Goal: Find contact information: Find contact information

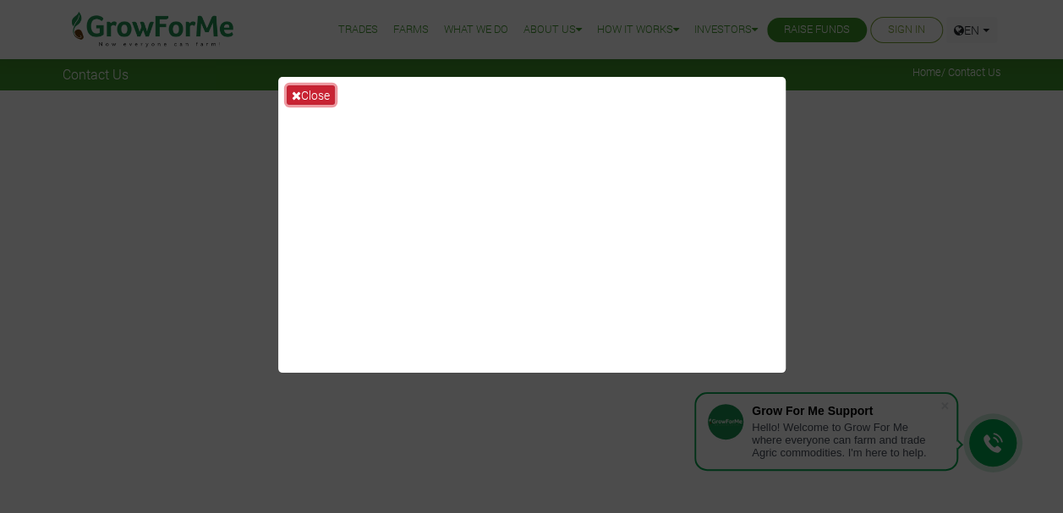
click at [324, 91] on button "Close" at bounding box center [311, 94] width 48 height 19
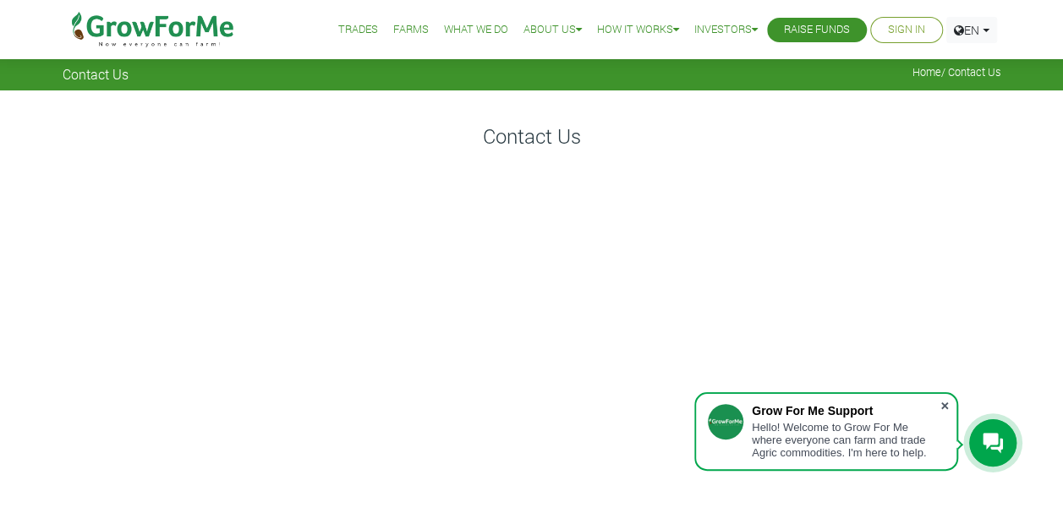
click at [940, 403] on span at bounding box center [944, 406] width 17 height 17
